Goal: Check status

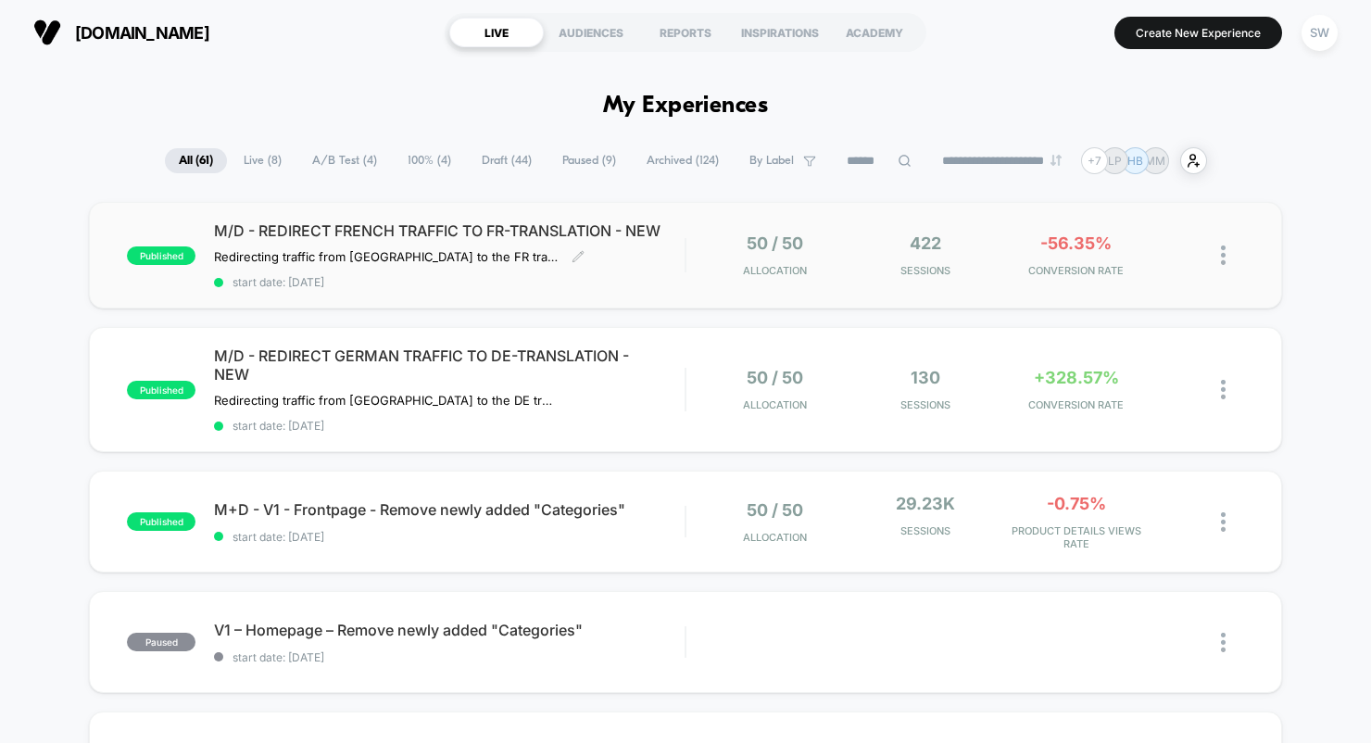
click at [638, 289] on span "start date: [DATE]" at bounding box center [449, 282] width 470 height 14
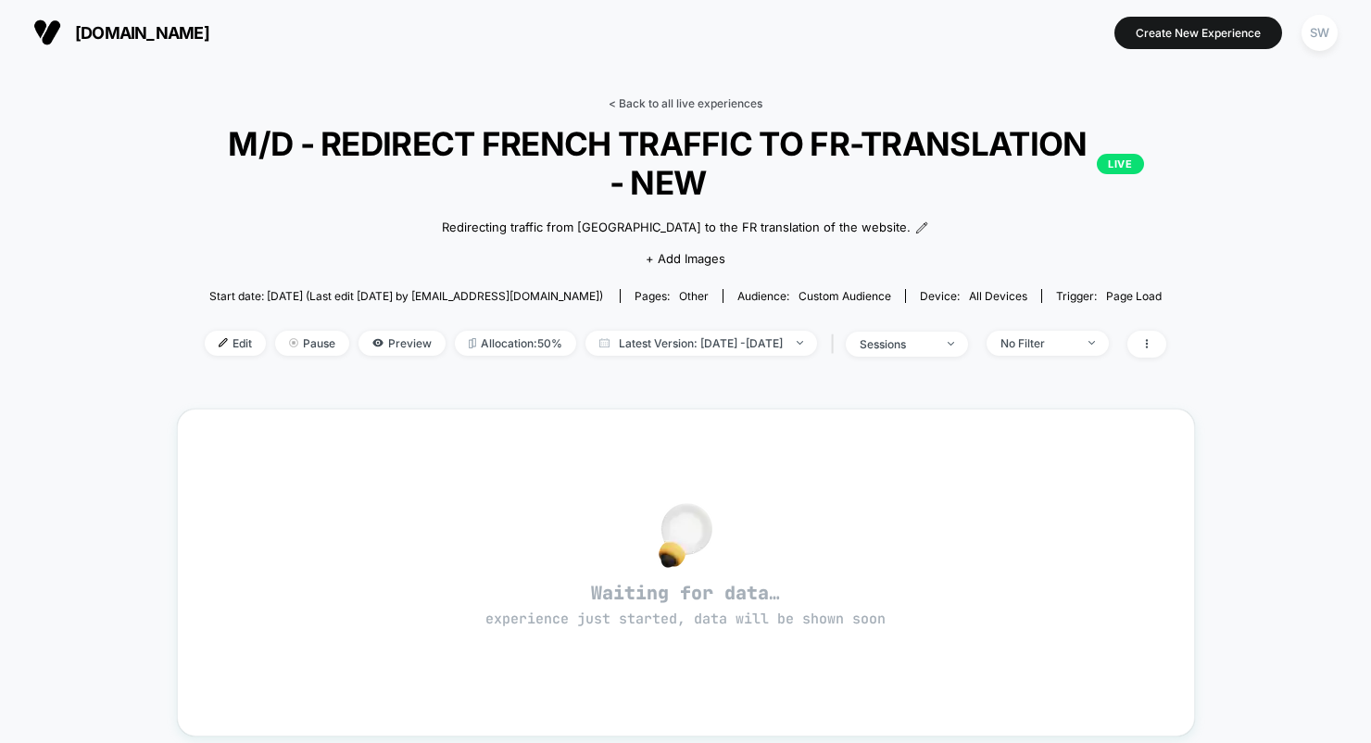
click at [668, 99] on link "< Back to all live experiences" at bounding box center [685, 103] width 154 height 14
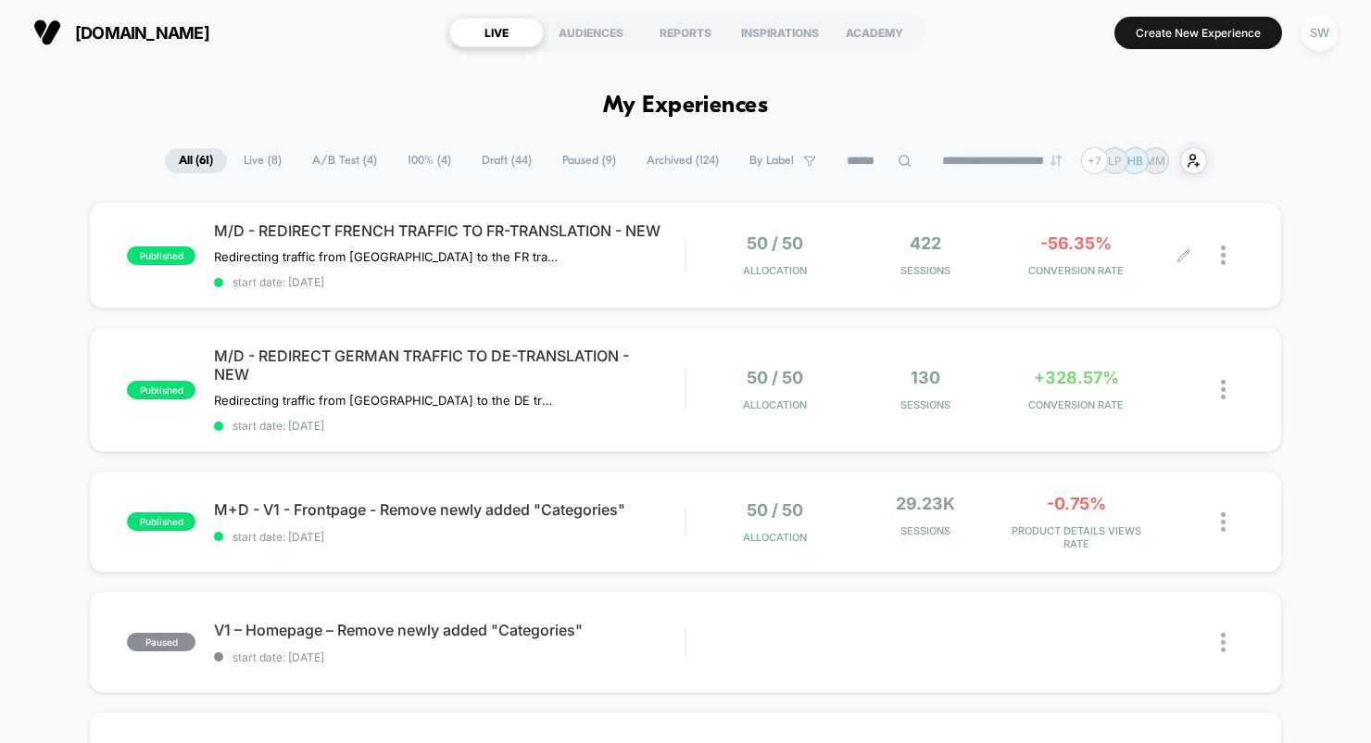
click at [701, 269] on div "50 / 50 Allocation 422 Sessions -56.35% CONVERSION RATE" at bounding box center [964, 255] width 557 height 44
